Goal: Task Accomplishment & Management: Complete application form

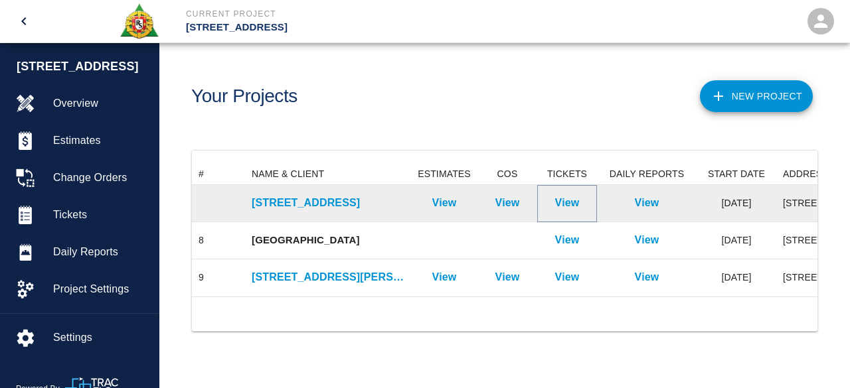
click at [563, 203] on p "View" at bounding box center [567, 203] width 25 height 16
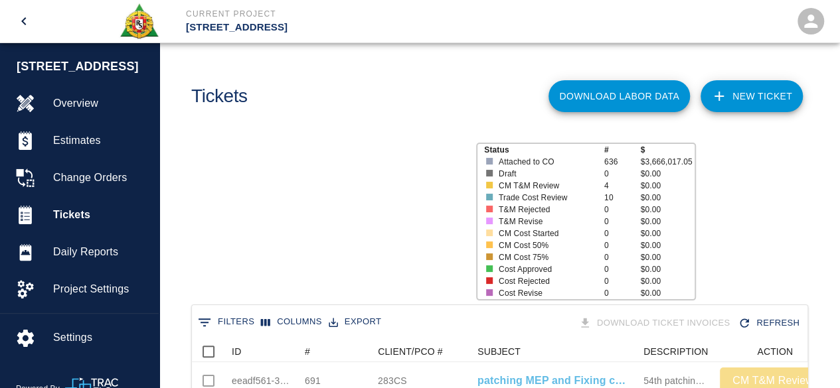
scroll to position [765, 606]
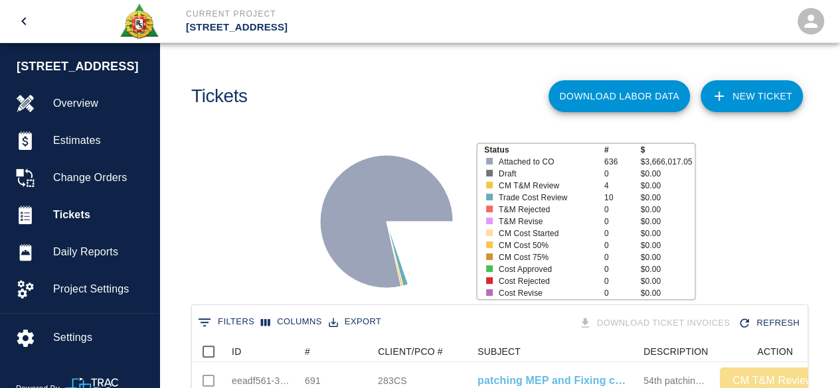
click at [742, 96] on link "NEW TICKET" at bounding box center [752, 96] width 102 height 32
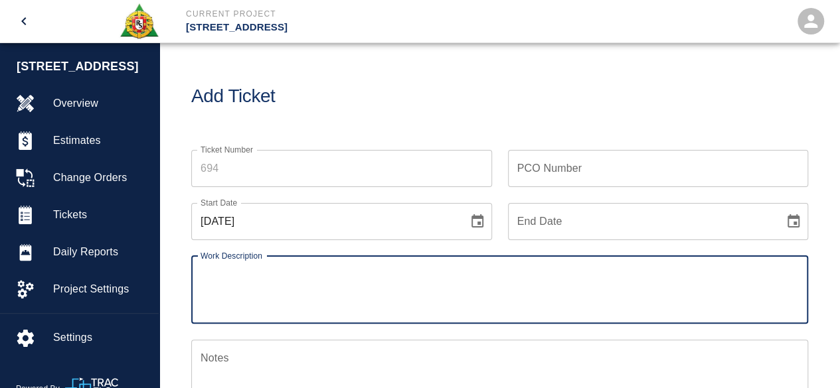
click at [275, 171] on input "Ticket Number" at bounding box center [341, 168] width 301 height 37
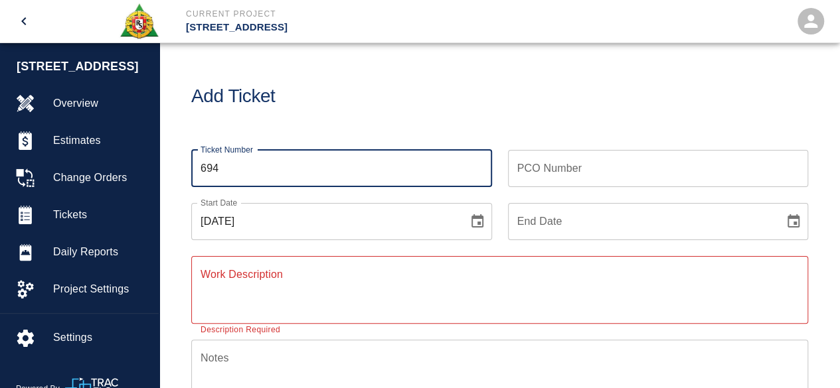
type input "694"
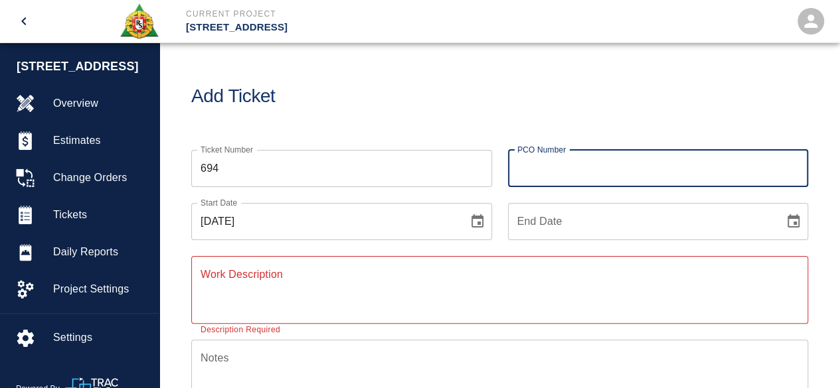
click at [551, 171] on input "PCO Number" at bounding box center [658, 168] width 301 height 37
type input "1607CS"
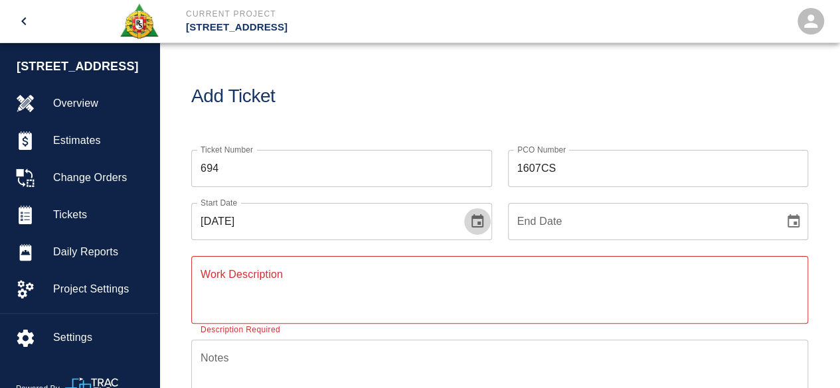
click at [475, 222] on icon "Choose date, selected date is Sep 30, 2025" at bounding box center [477, 222] width 16 height 16
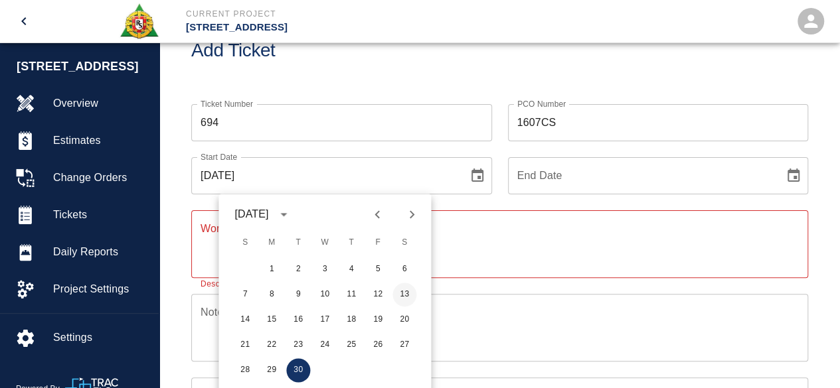
scroll to position [66, 0]
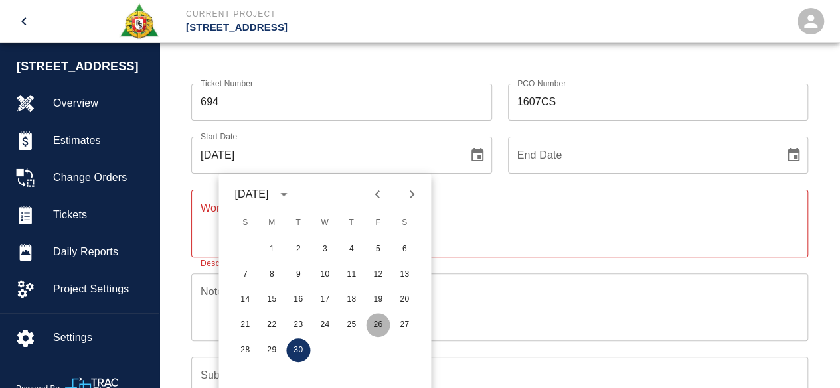
click at [378, 327] on button "26" at bounding box center [378, 325] width 24 height 24
type input "[DATE]"
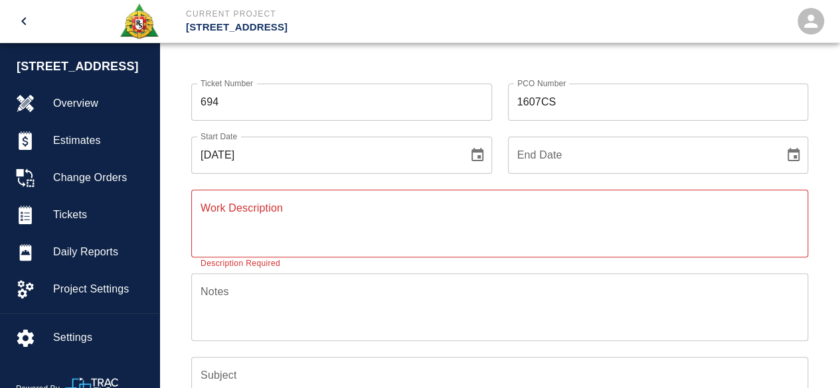
click at [795, 159] on icon "Choose date" at bounding box center [794, 155] width 16 height 16
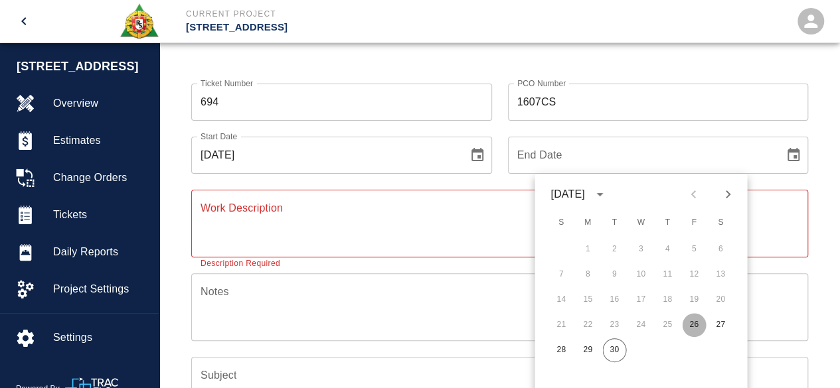
click at [696, 323] on button "26" at bounding box center [694, 325] width 24 height 24
type input "[DATE]"
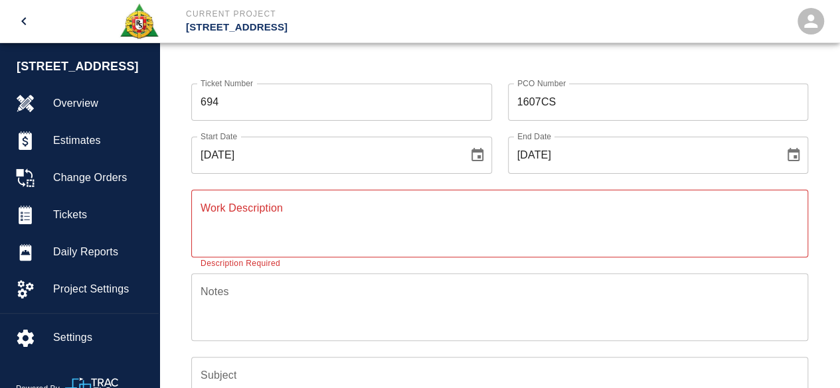
click at [243, 217] on textarea "Work Description" at bounding box center [500, 224] width 598 height 46
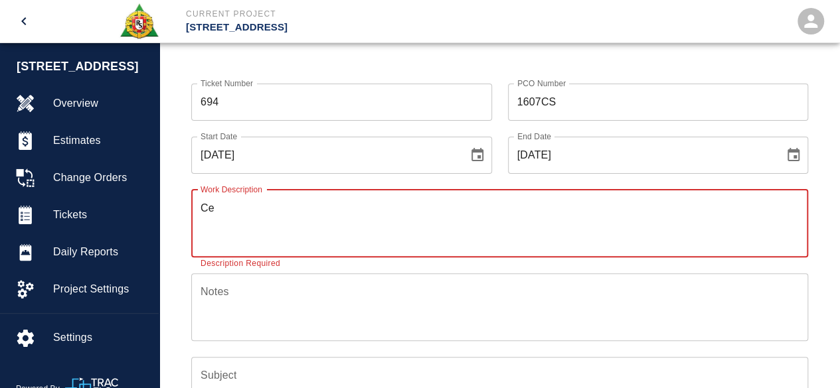
type textarea "C"
type textarea "S"
click at [266, 208] on textarea "C - level selfleveling floor" at bounding box center [500, 224] width 598 height 46
type textarea "C - level self leveling floor"
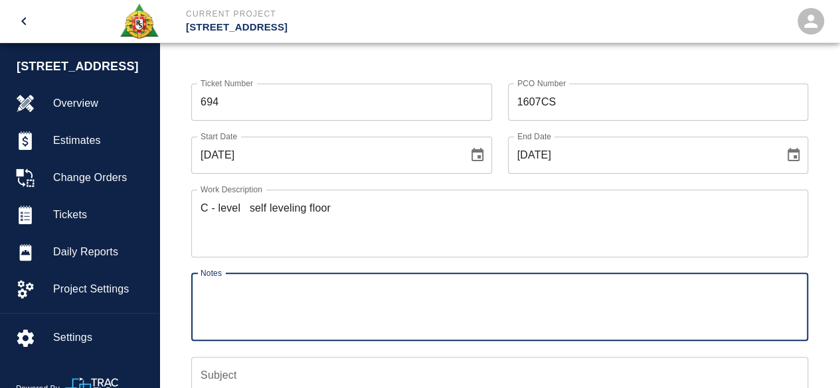
click at [236, 305] on textarea "Notes" at bounding box center [500, 307] width 598 height 46
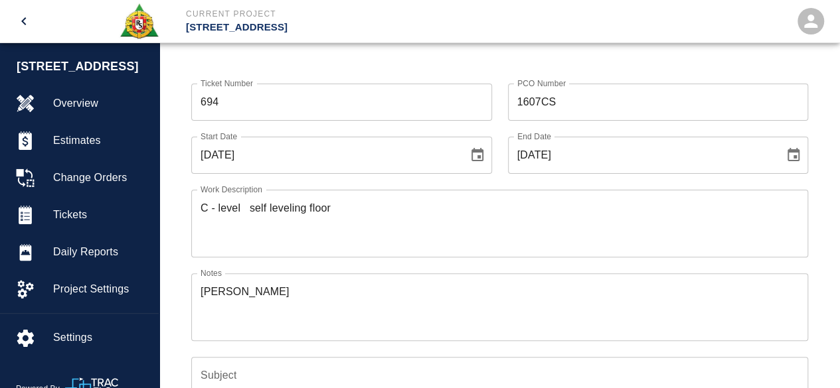
click at [198, 289] on div "[PERSON_NAME] x Notes" at bounding box center [499, 308] width 617 height 68
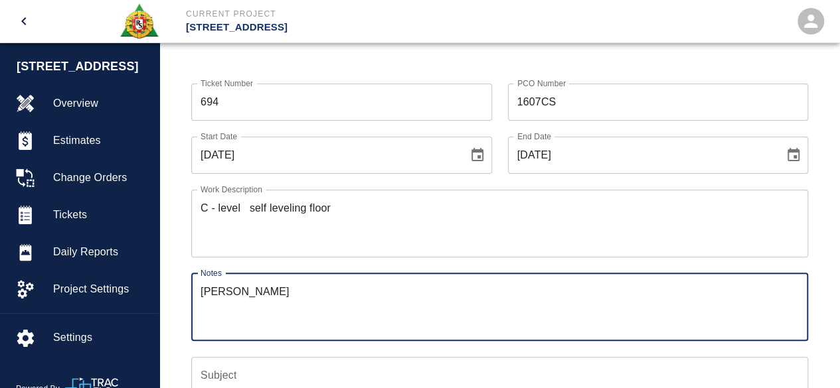
click at [201, 290] on textarea "[PERSON_NAME]" at bounding box center [500, 307] width 598 height 46
click at [303, 292] on textarea "#1 [PERSON_NAME]" at bounding box center [500, 307] width 598 height 46
type textarea "#1 [PERSON_NAME] # 1 [PERSON_NAME] # 2 [PERSON_NAME]"
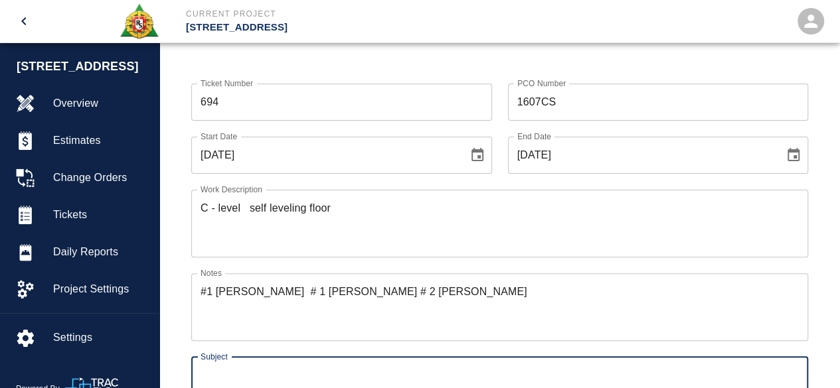
click at [226, 375] on input "Subject" at bounding box center [499, 375] width 617 height 37
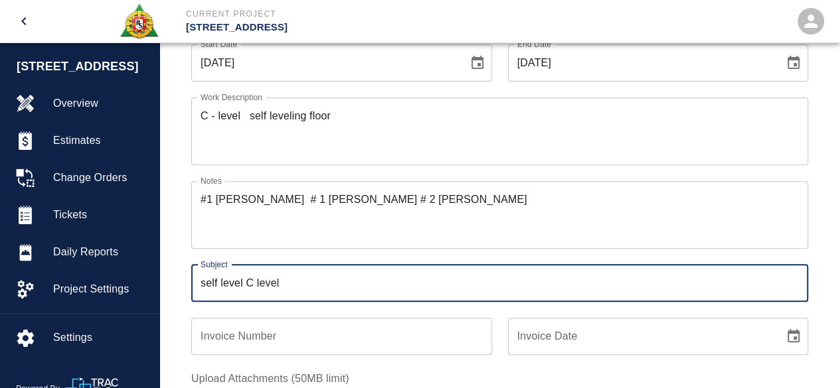
scroll to position [0, 0]
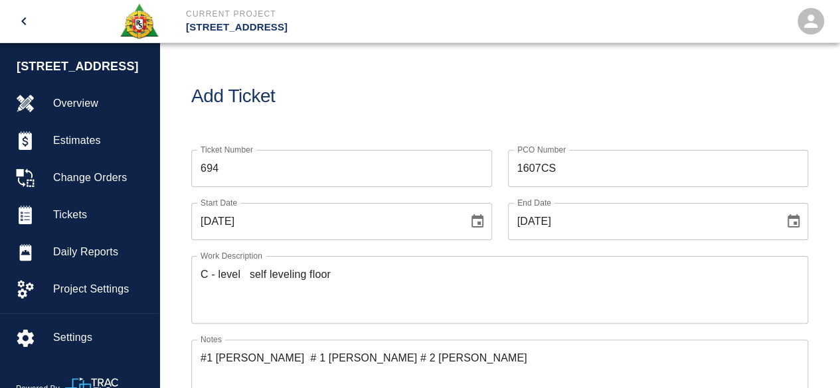
type input "self level C level"
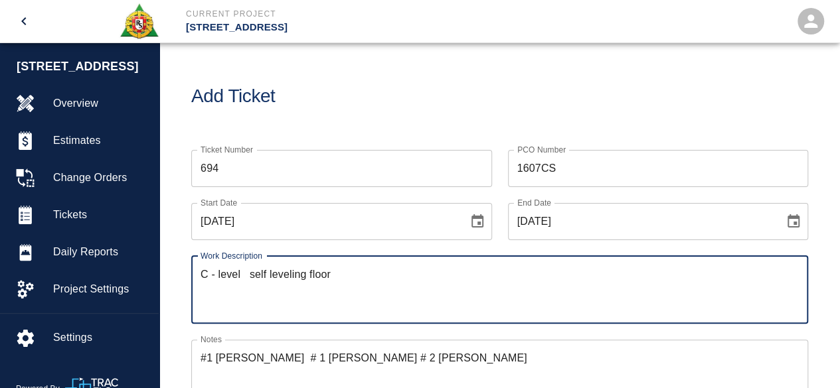
click at [209, 276] on textarea "C - level self leveling floor" at bounding box center [500, 290] width 598 height 46
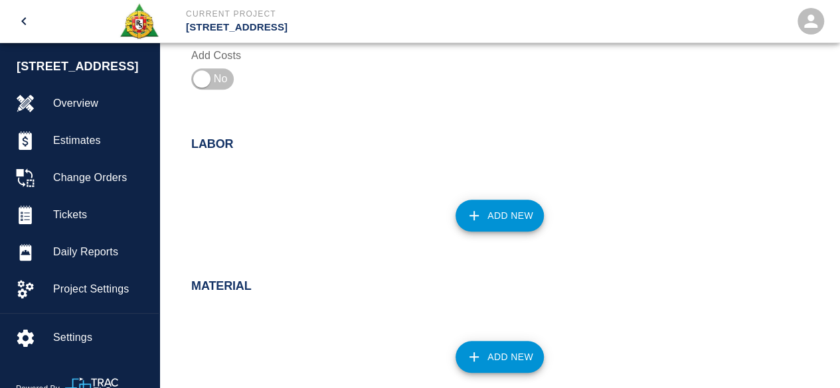
scroll to position [598, 0]
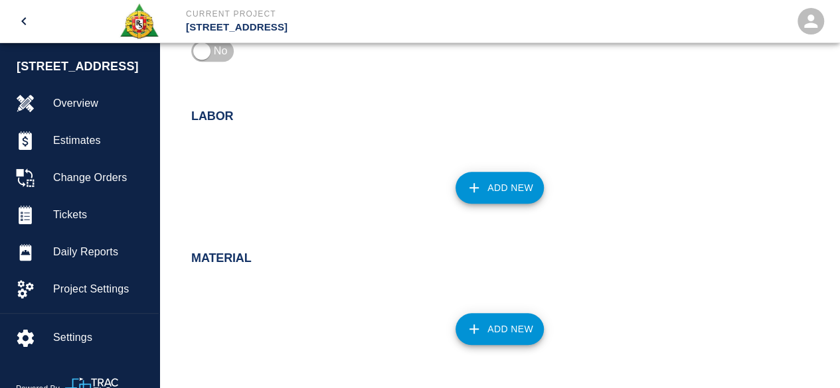
type textarea "Celar - level self leveling floor"
click at [511, 189] on button "Add New" at bounding box center [500, 188] width 88 height 32
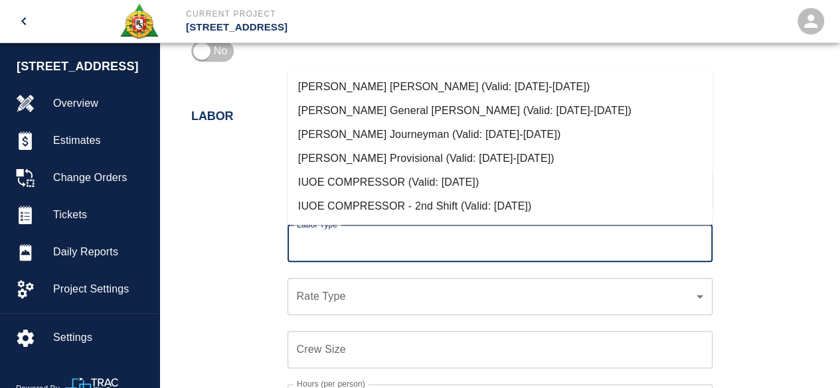
click at [333, 246] on input "Labor Type" at bounding box center [499, 243] width 413 height 25
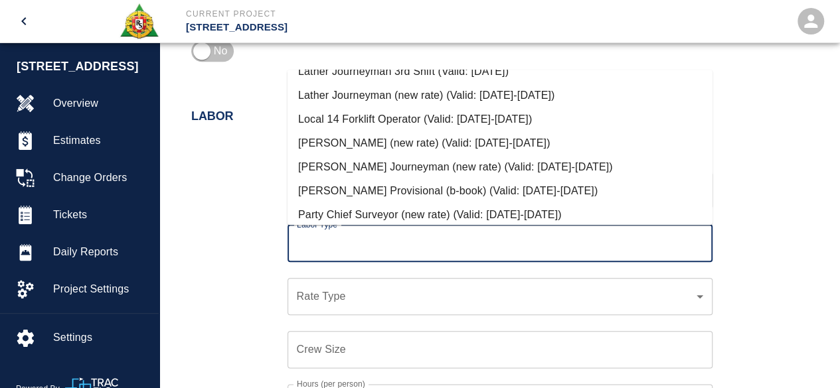
scroll to position [664, 0]
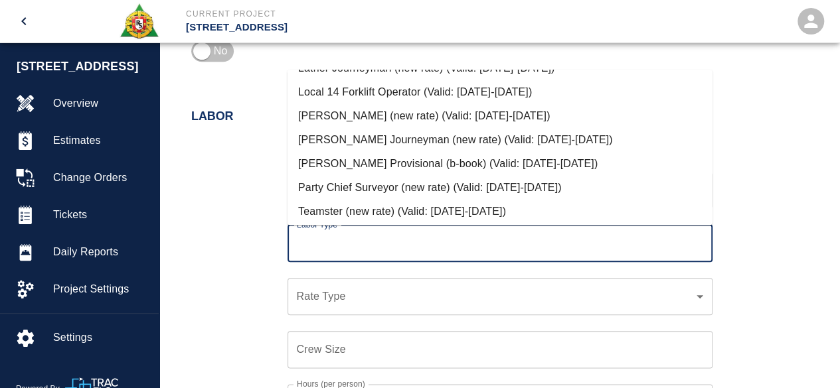
click at [389, 140] on li "[PERSON_NAME] Journeyman (new rate) (Valid: [DATE]-[DATE])" at bounding box center [500, 140] width 425 height 24
type input "[PERSON_NAME] Journeyman (new rate)"
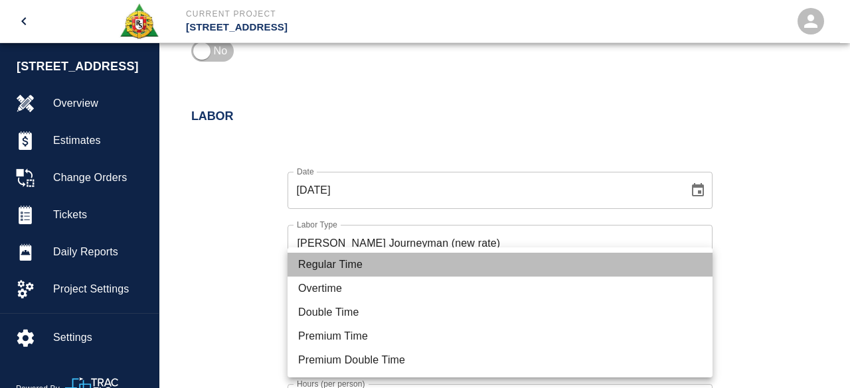
click at [341, 262] on li "Regular Time" at bounding box center [500, 265] width 425 height 24
type input "rate_rt"
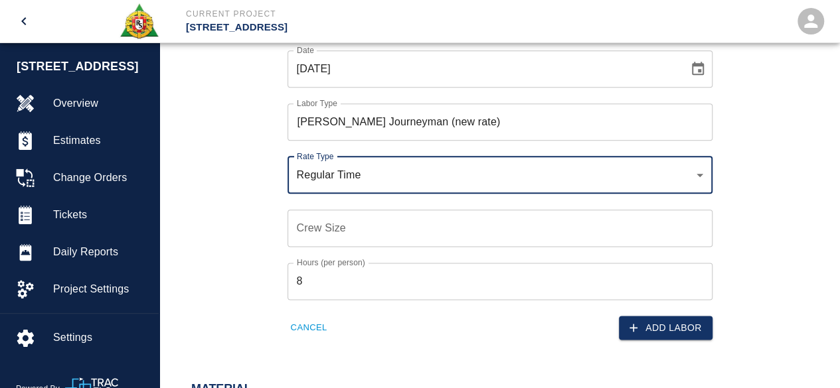
scroll to position [730, 0]
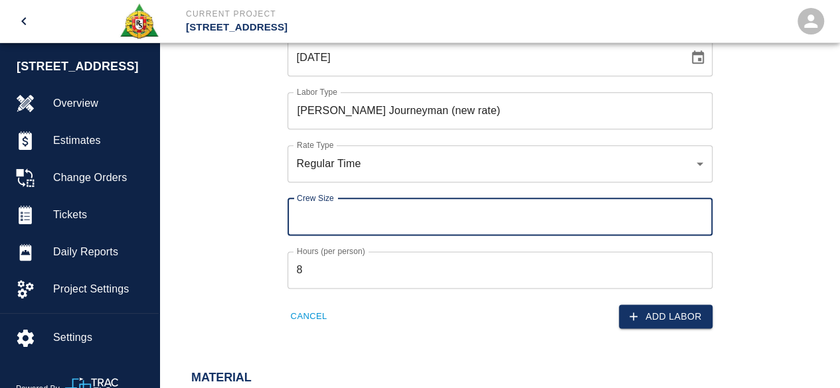
click at [315, 222] on input "Crew Size" at bounding box center [500, 217] width 425 height 37
type input "2"
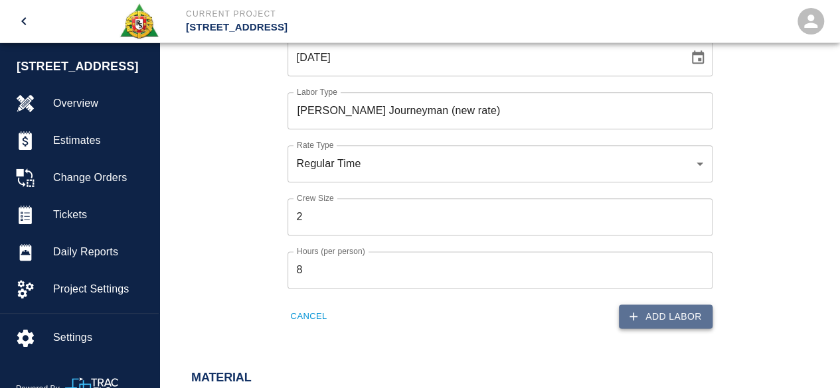
click at [667, 314] on button "Add Labor" at bounding box center [666, 317] width 94 height 25
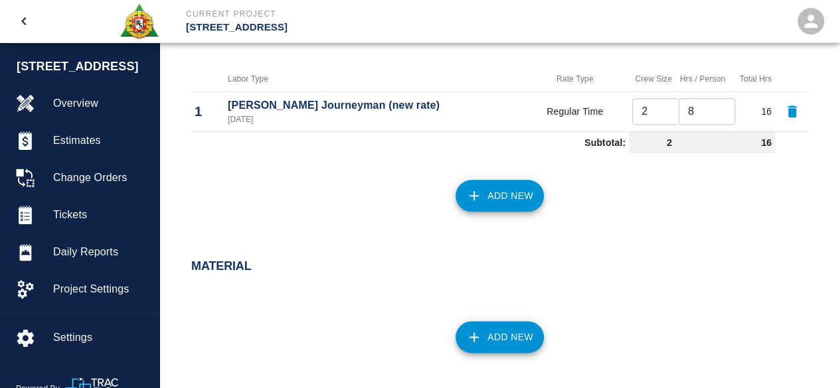
scroll to position [664, 0]
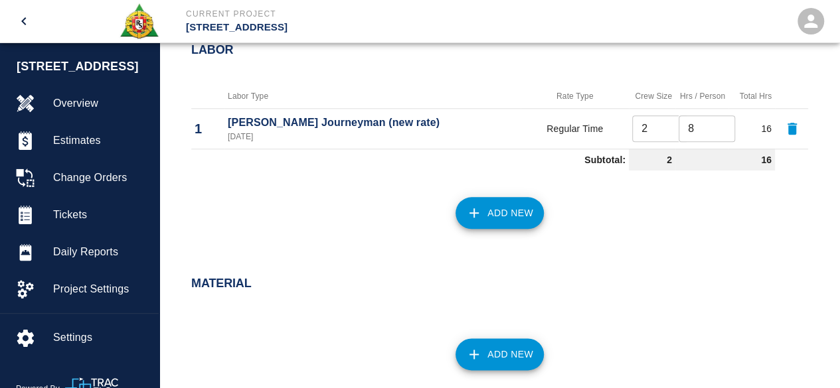
click at [491, 212] on button "Add New" at bounding box center [500, 213] width 88 height 32
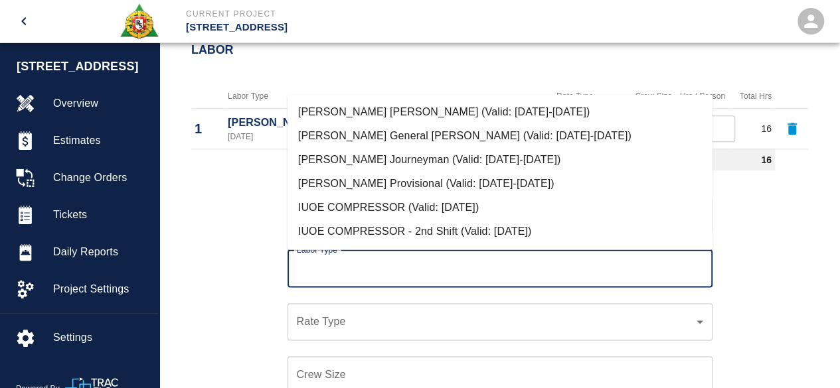
click at [345, 262] on input "Labor Type" at bounding box center [499, 268] width 413 height 25
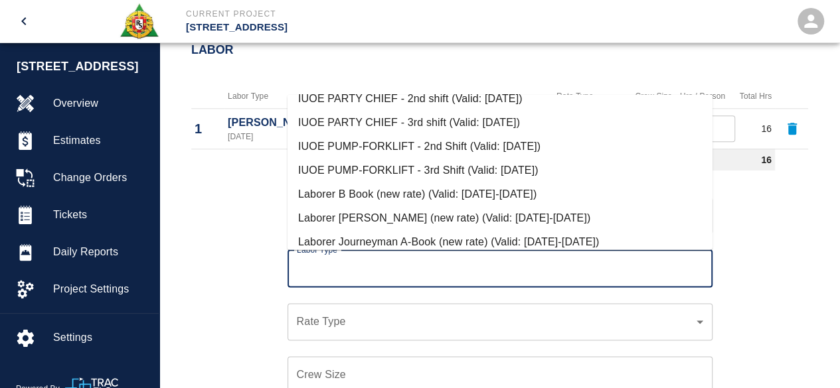
scroll to position [398, 0]
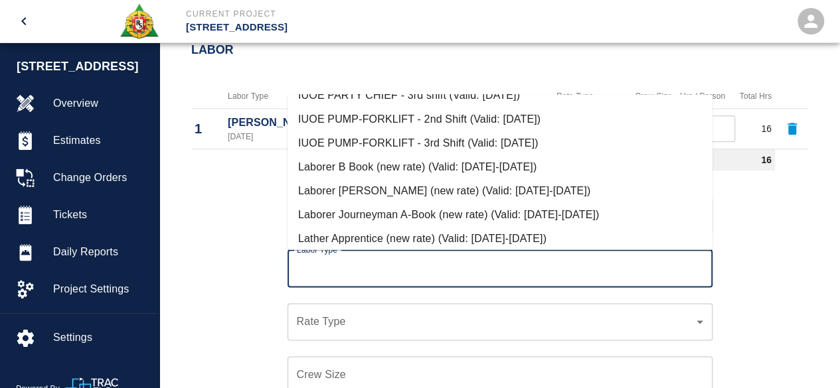
click at [379, 214] on li "Laborer Journeyman A-Book (new rate) (Valid: [DATE]-[DATE])" at bounding box center [500, 215] width 425 height 24
type input "Laborer Journeyman A-Book (new rate)"
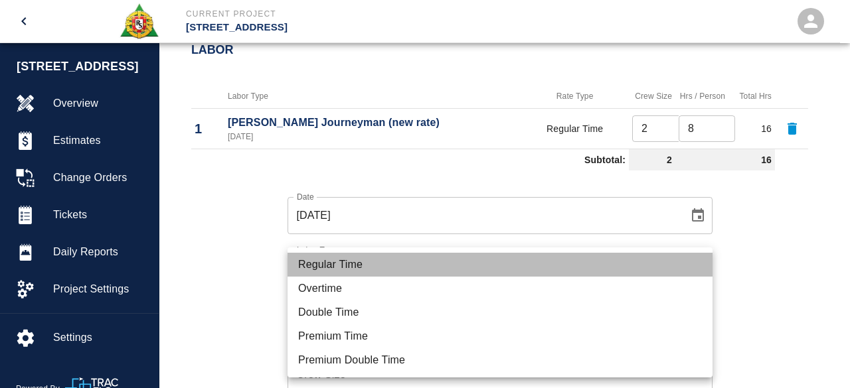
click at [344, 263] on li "Regular Time" at bounding box center [500, 265] width 425 height 24
type input "rate_rt"
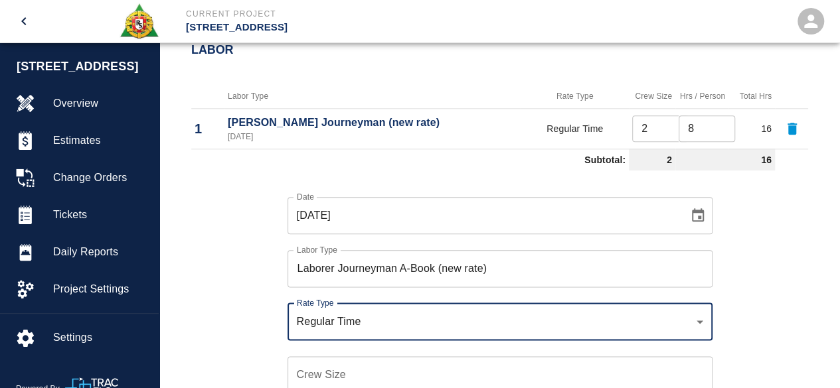
click at [313, 375] on input "Crew Size" at bounding box center [500, 375] width 425 height 37
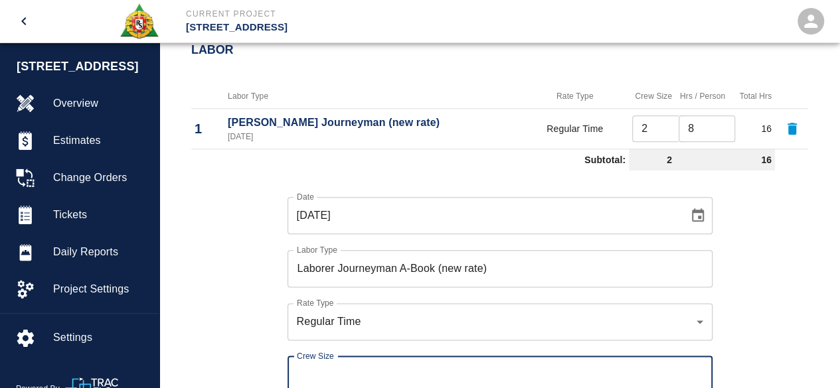
type input "2"
type input "1"
click at [255, 331] on div "Date [DATE] Date Labor Type Laborer Journeyman A-Book (new rate) Labor Type Rat…" at bounding box center [491, 331] width 633 height 311
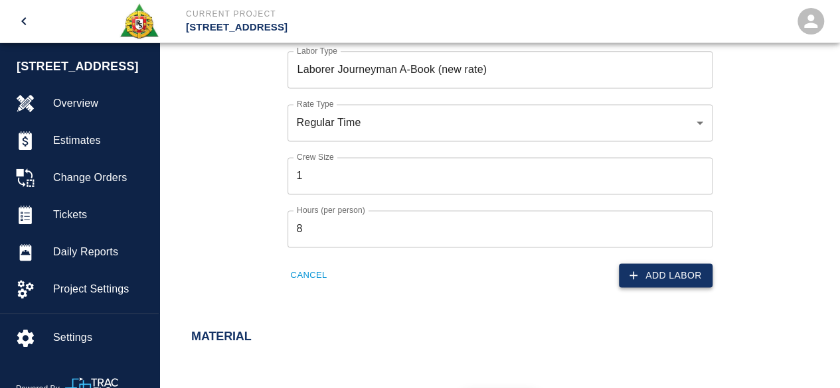
click at [691, 273] on button "Add Labor" at bounding box center [666, 276] width 94 height 25
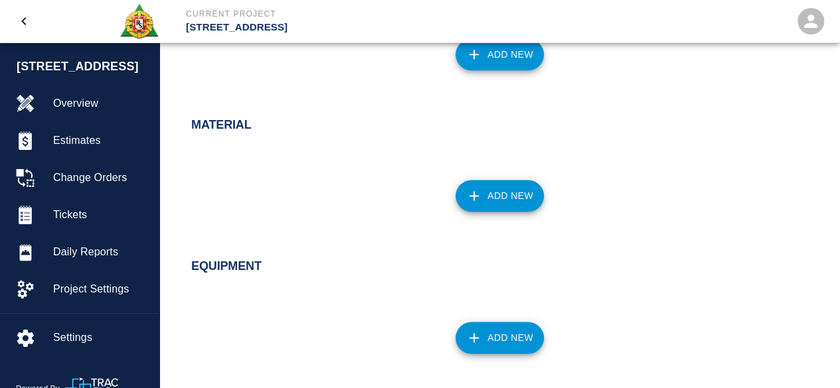
scroll to position [903, 0]
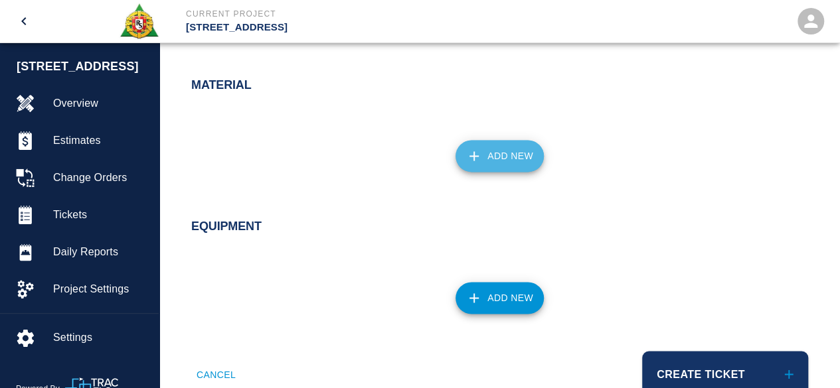
click at [503, 149] on button "Add New" at bounding box center [500, 156] width 88 height 32
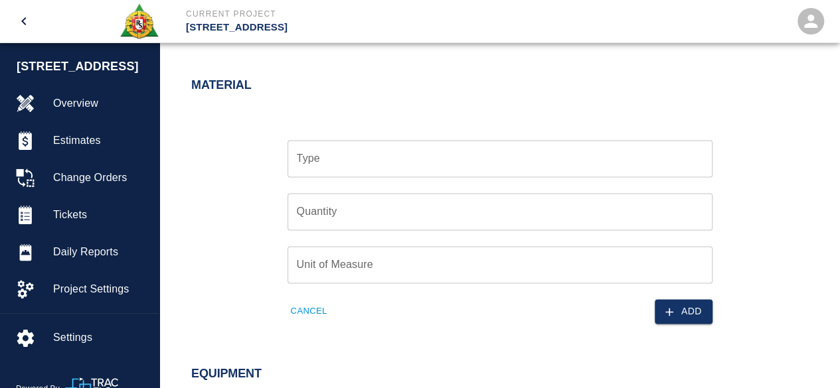
click at [343, 161] on input "Type" at bounding box center [499, 158] width 413 height 25
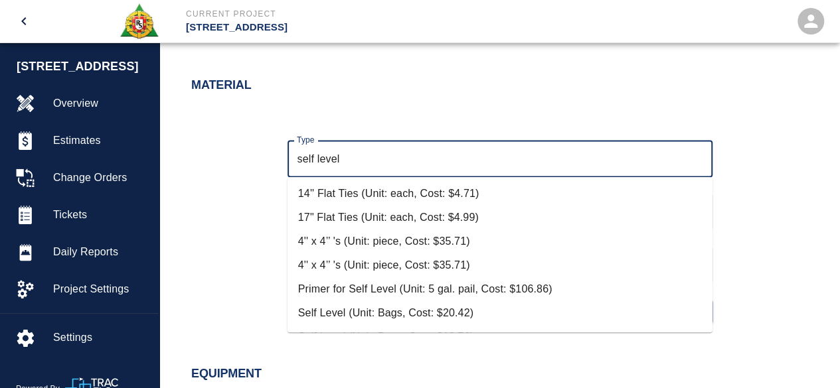
scroll to position [46, 0]
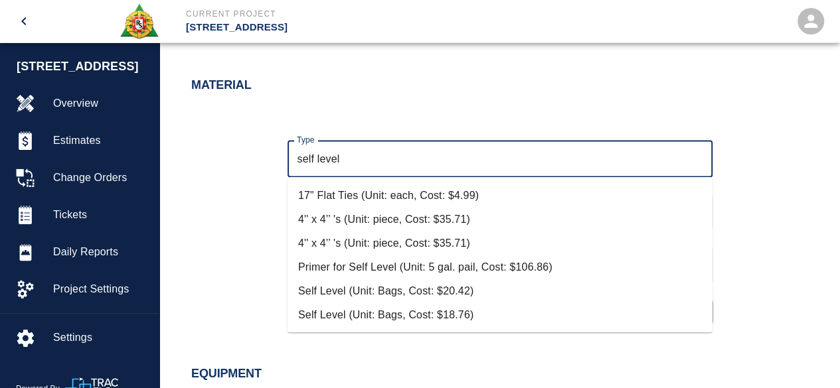
click at [416, 288] on li "Self Level (Unit: Bags, Cost: $20.42)" at bounding box center [500, 292] width 425 height 24
type input "Self Level (Unit: Bags, Cost: $20.42)"
type input "Bags"
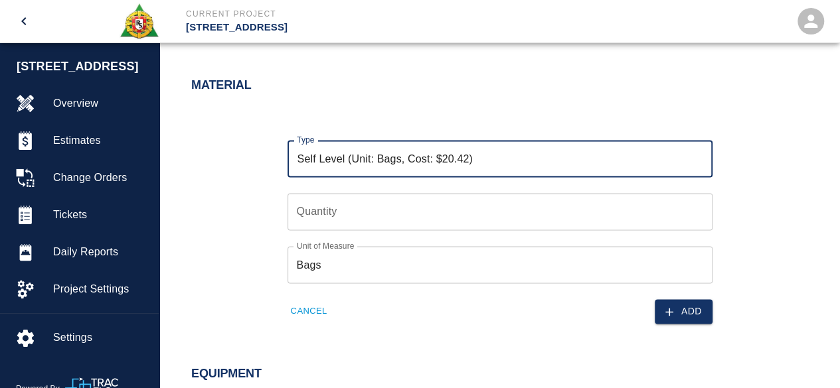
type input "Self Level (Unit: Bags, Cost: $20.42)"
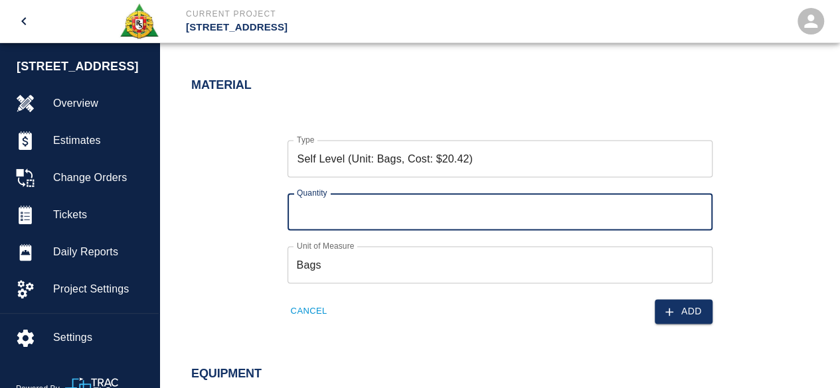
click at [325, 209] on input "Quantity" at bounding box center [500, 211] width 425 height 37
type input "15"
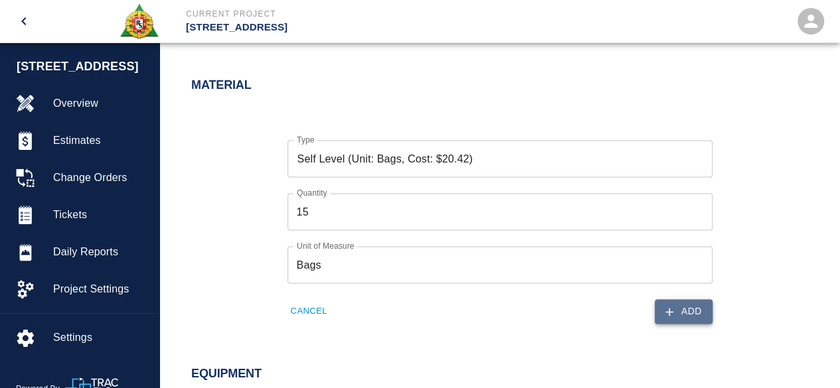
click at [697, 311] on button "Add" at bounding box center [684, 311] width 58 height 25
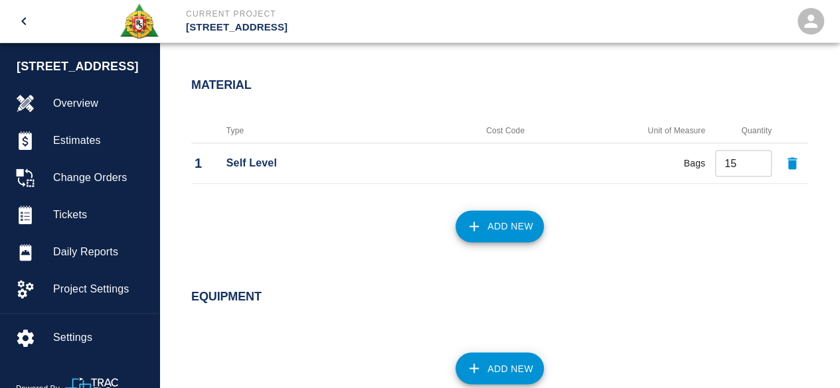
click at [493, 225] on button "Add New" at bounding box center [500, 226] width 88 height 32
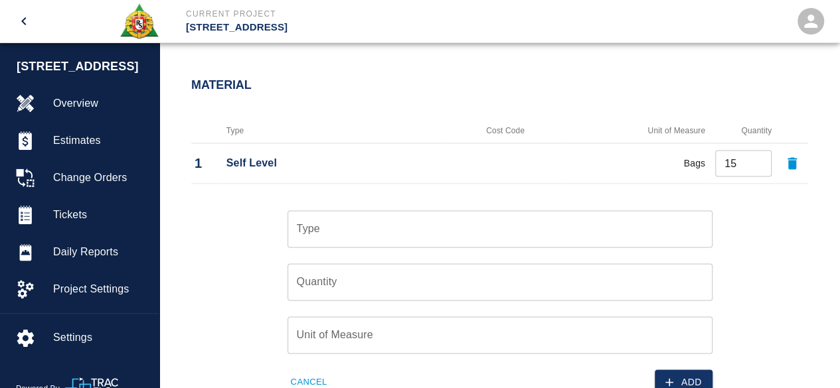
click at [360, 231] on input "Type" at bounding box center [499, 228] width 413 height 25
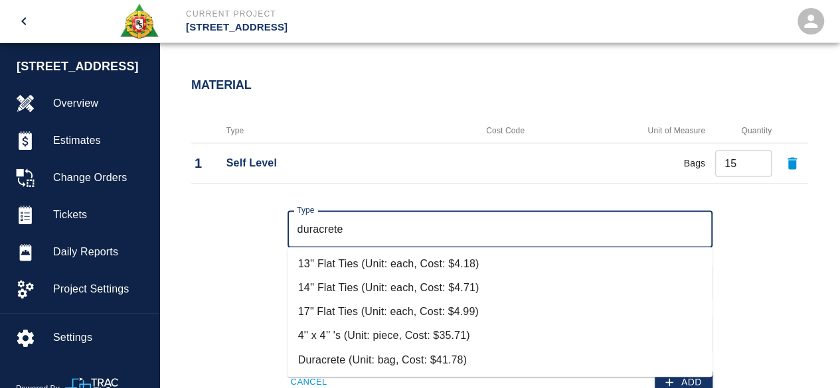
click at [398, 358] on li "Duracrete (Unit: bag, Cost: $41.78)" at bounding box center [500, 360] width 425 height 24
type input "Duracrete (Unit: bag, Cost: $41.78)"
type input "bag"
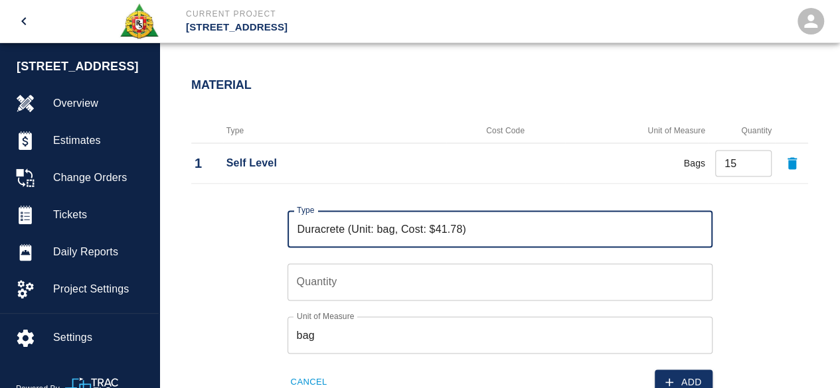
type input "Duracrete (Unit: bag, Cost: $41.78)"
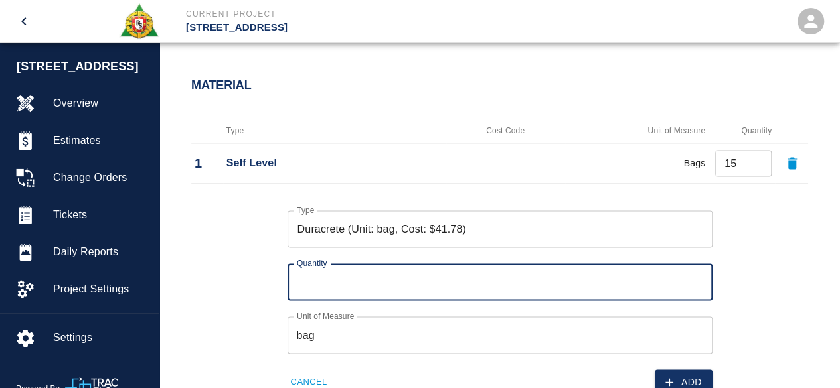
click at [333, 286] on input "Quantity" at bounding box center [500, 282] width 425 height 37
type input "4"
type input "3"
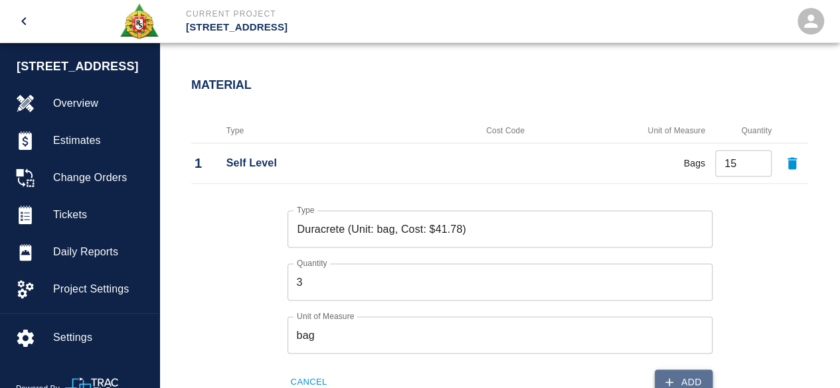
click at [696, 381] on button "Add" at bounding box center [684, 382] width 58 height 25
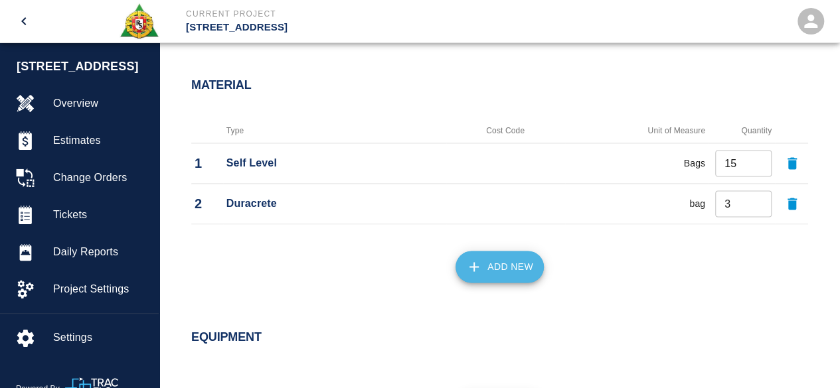
click at [517, 272] on button "Add New" at bounding box center [500, 267] width 88 height 32
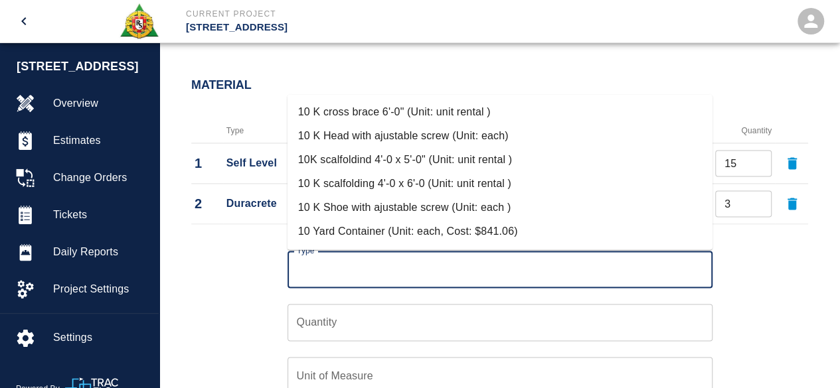
click at [372, 272] on input "Type" at bounding box center [499, 269] width 413 height 25
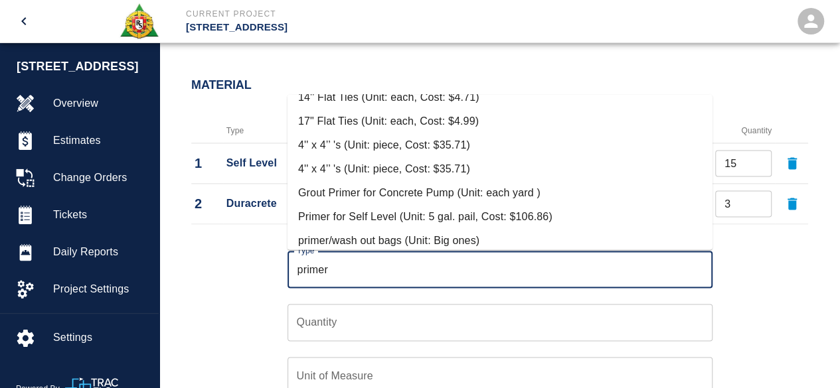
scroll to position [66, 0]
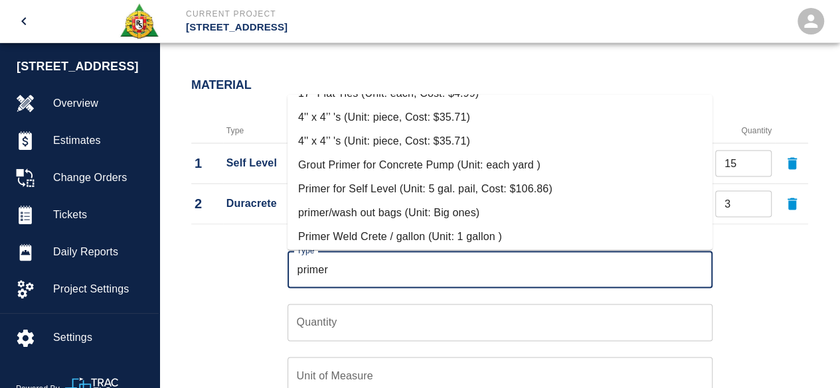
click at [375, 188] on li "Primer for Self Level (Unit: 5 gal. pail, Cost: $106.86)" at bounding box center [500, 189] width 425 height 24
type input "Primer for Self Level (Unit: 5 gal. pail, Cost: $106.86)"
type input "5 gal. pail"
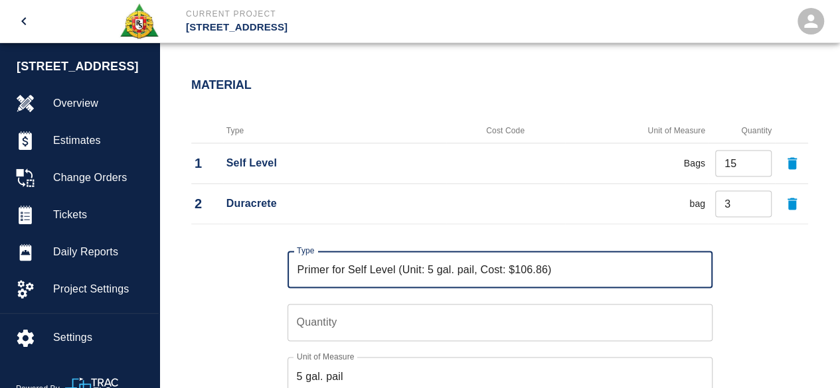
type input "Primer for Self Level (Unit: 5 gal. pail, Cost: $106.86)"
type input "1"
click at [699, 318] on input "1" at bounding box center [500, 322] width 425 height 37
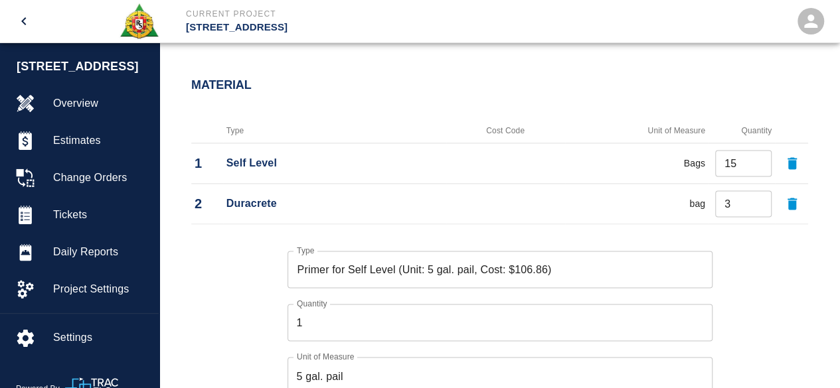
click at [756, 310] on div "Type Primer for Self Level (Unit: 5 gal. pail, Cost: $106.86) Type Quantity 1 Q…" at bounding box center [491, 332] width 633 height 205
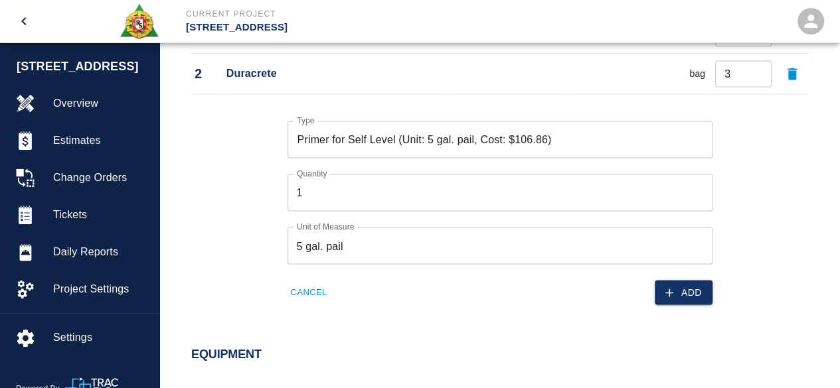
scroll to position [1036, 0]
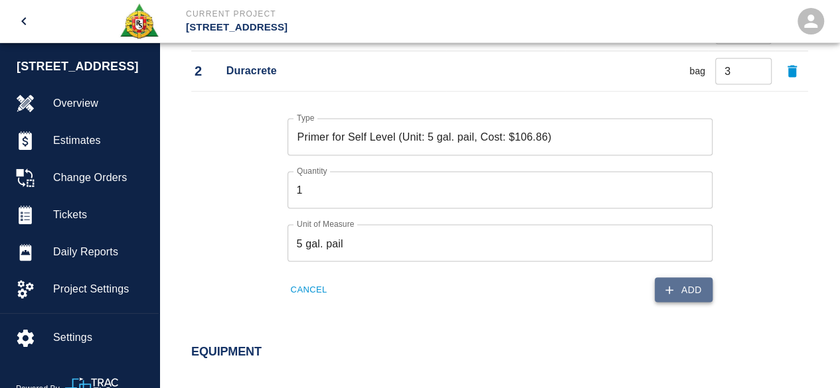
click at [704, 291] on button "Add" at bounding box center [684, 290] width 58 height 25
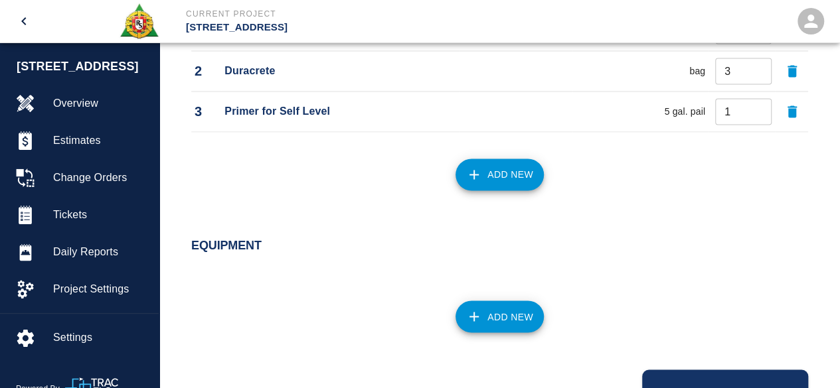
click at [489, 175] on button "Add New" at bounding box center [500, 175] width 88 height 32
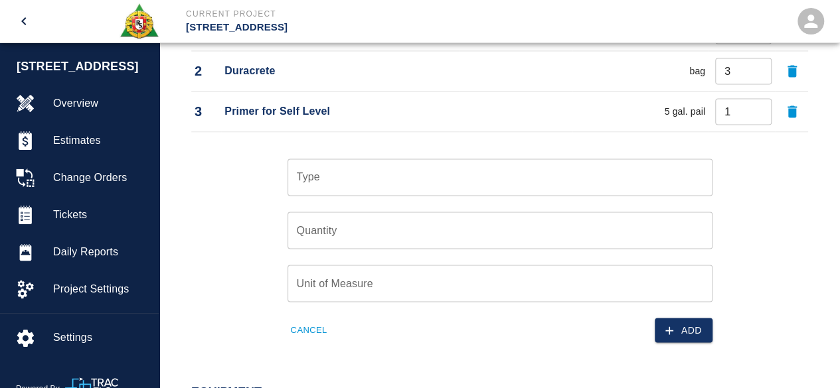
click at [341, 179] on input "Type" at bounding box center [499, 177] width 413 height 25
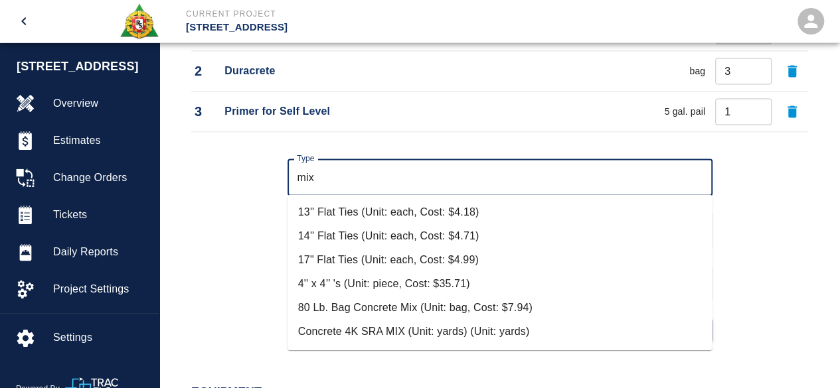
scroll to position [66, 0]
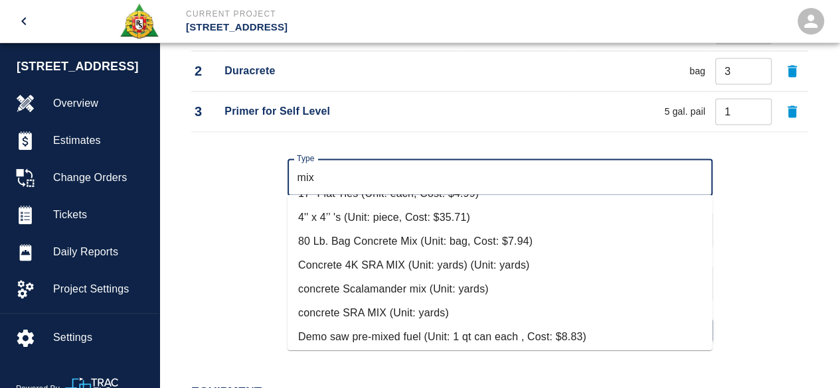
click at [401, 333] on li "Demo saw pre-mixed fuel (Unit: 1 qt can each , Cost: $8.83)" at bounding box center [500, 337] width 425 height 24
type input "Demo saw pre-mixed fuel (Unit: 1 qt can each , Cost: $8.83)"
type input "1 qt can each"
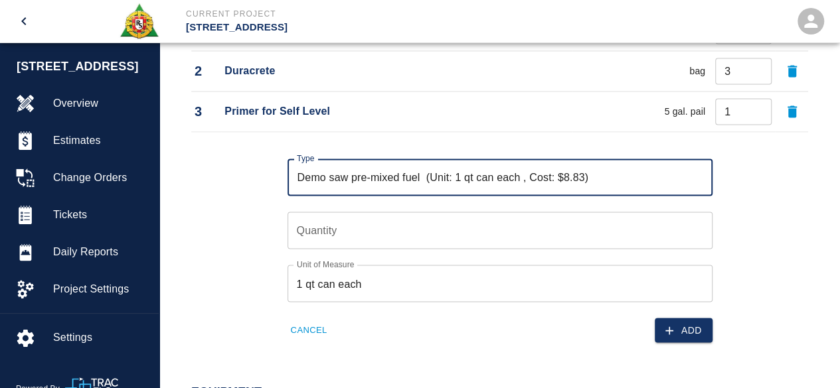
type input "Demo saw pre-mixed fuel (Unit: 1 qt can each , Cost: $8.83)"
type input "1"
click at [697, 224] on input "1" at bounding box center [500, 230] width 425 height 37
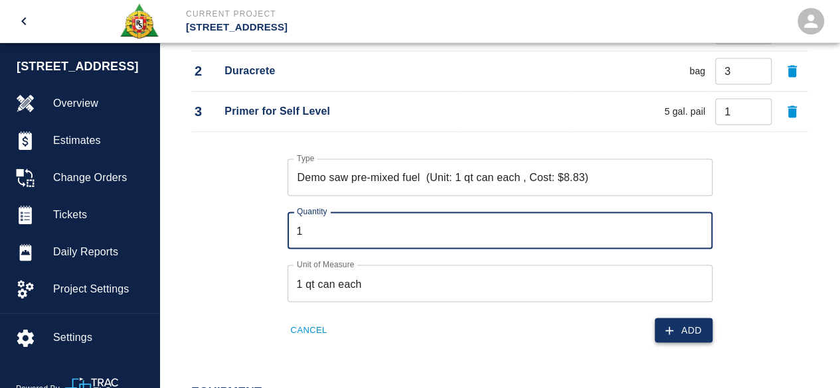
click at [688, 332] on button "Add" at bounding box center [684, 330] width 58 height 25
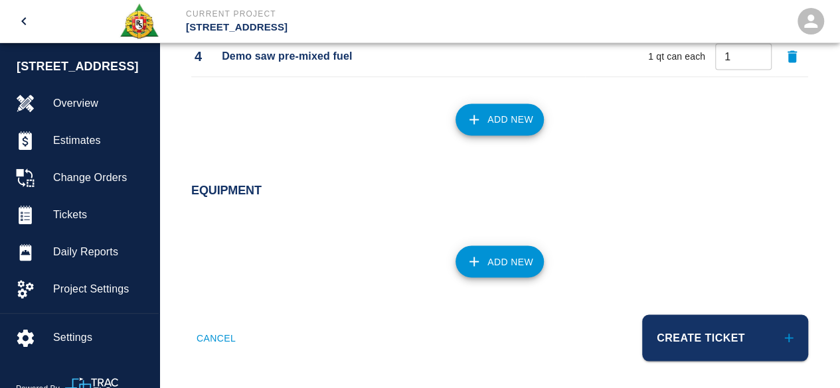
scroll to position [1134, 0]
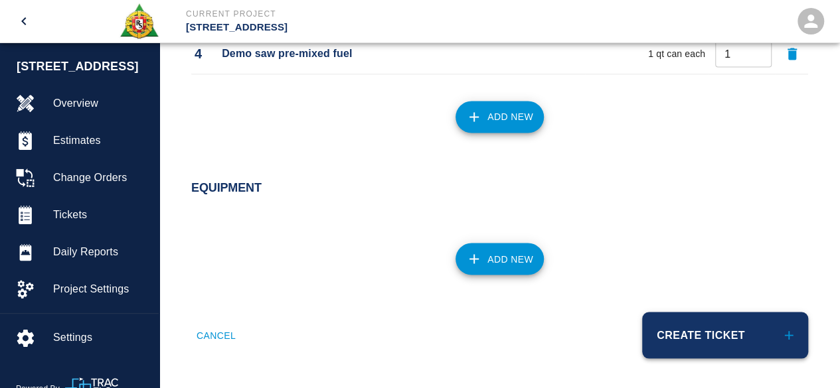
click at [717, 339] on button "Create Ticket" at bounding box center [725, 335] width 166 height 46
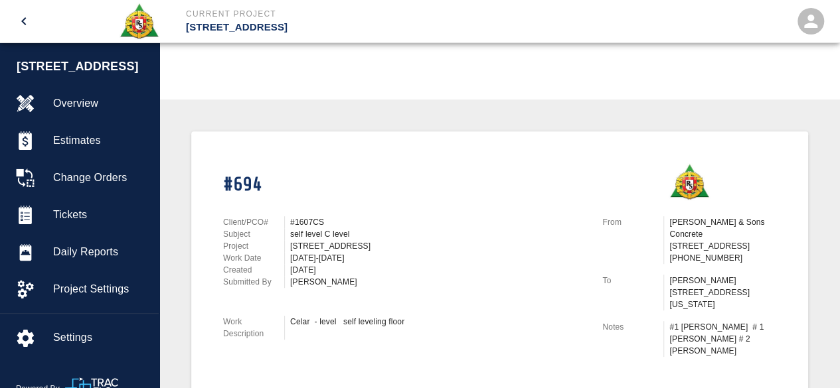
scroll to position [20, 0]
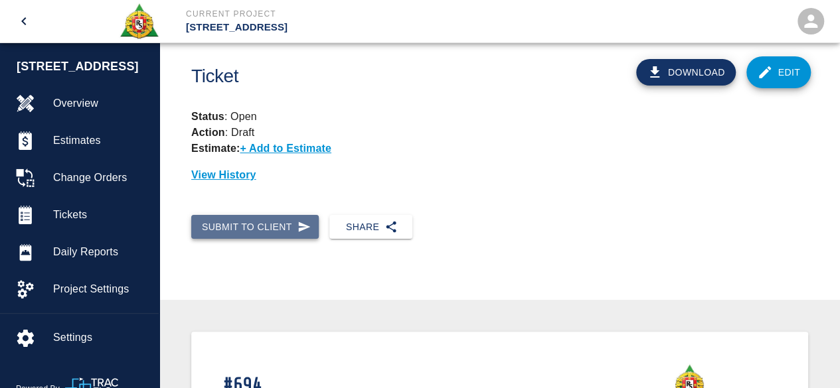
click at [239, 224] on button "Submit to Client" at bounding box center [254, 227] width 127 height 25
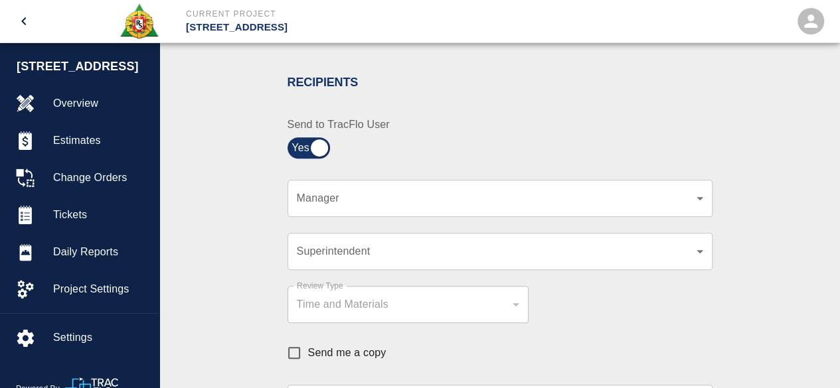
scroll to position [286, 0]
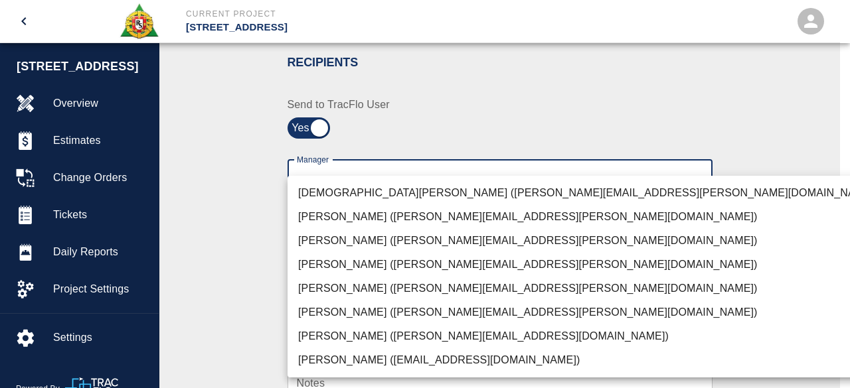
click at [350, 282] on li "[PERSON_NAME] ([PERSON_NAME][EMAIL_ADDRESS][PERSON_NAME][DOMAIN_NAME])" at bounding box center [588, 289] width 601 height 24
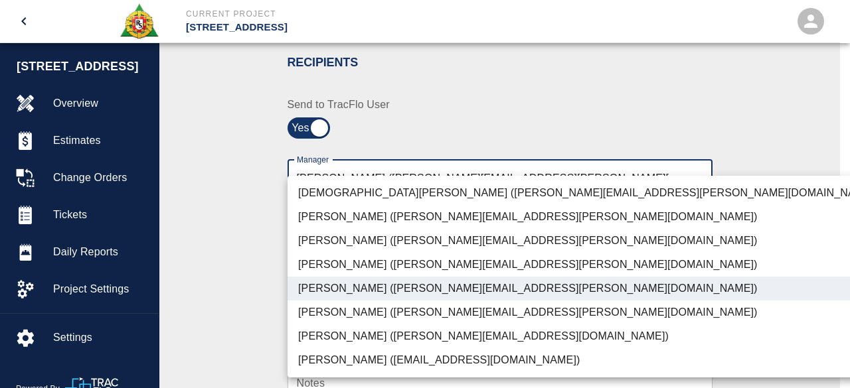
type input "15ee5819-a12b-4d49-b208-872c21abcab9"
click at [748, 247] on div at bounding box center [425, 194] width 850 height 388
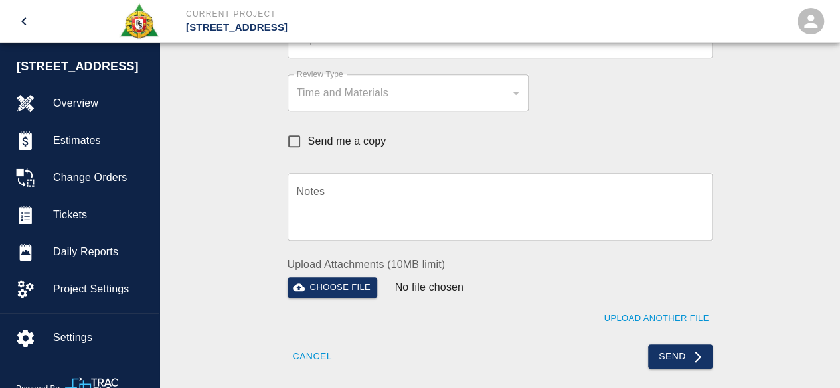
scroll to position [485, 0]
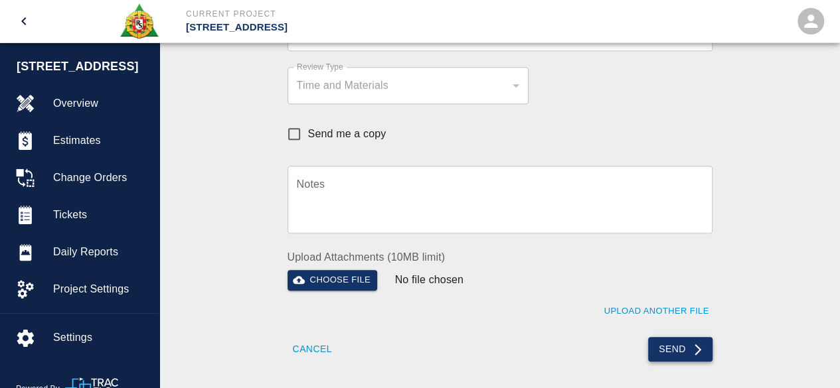
click at [673, 343] on button "Send" at bounding box center [680, 349] width 64 height 25
